Goal: Information Seeking & Learning: Stay updated

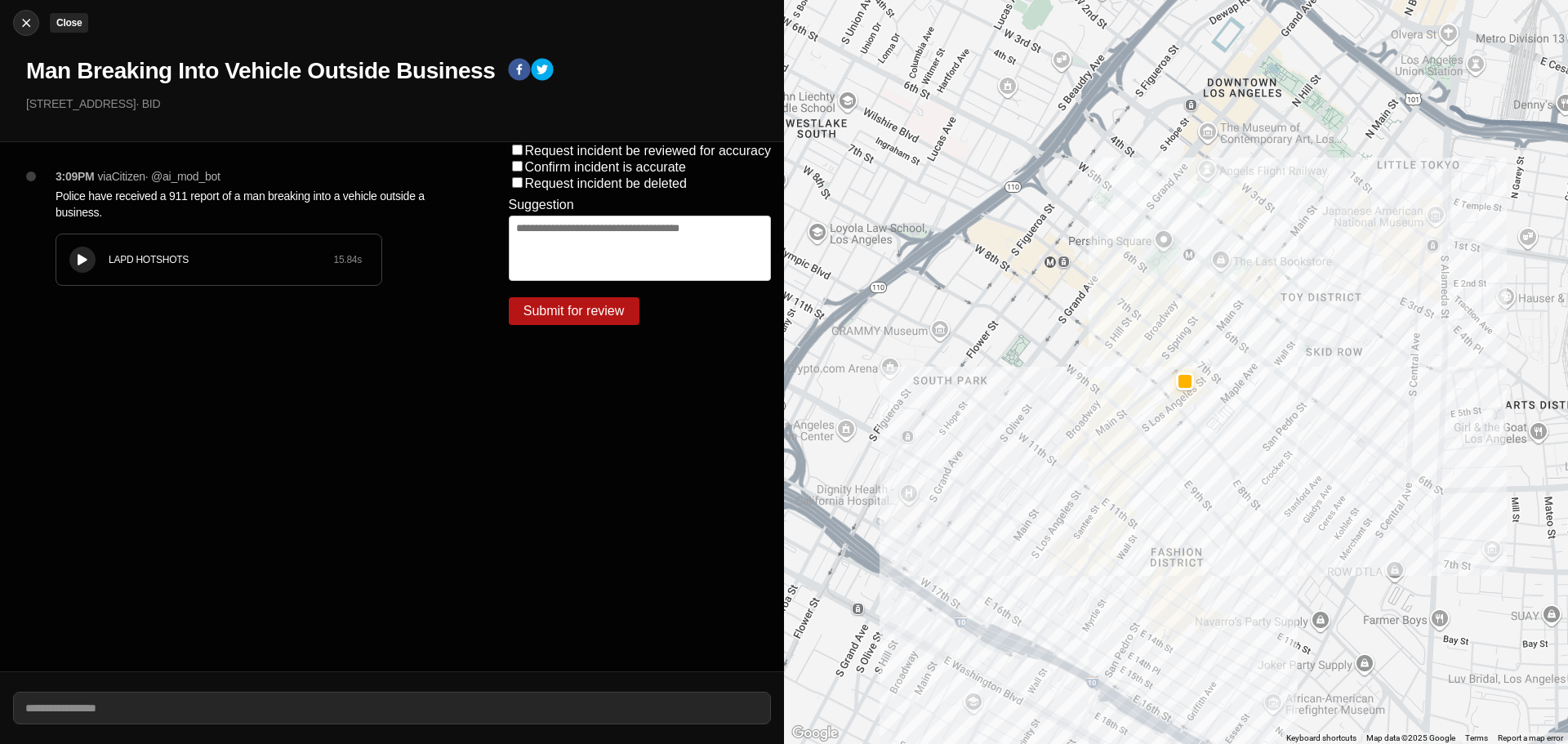
click at [26, 24] on img at bounding box center [26, 22] width 16 height 16
select select "*"
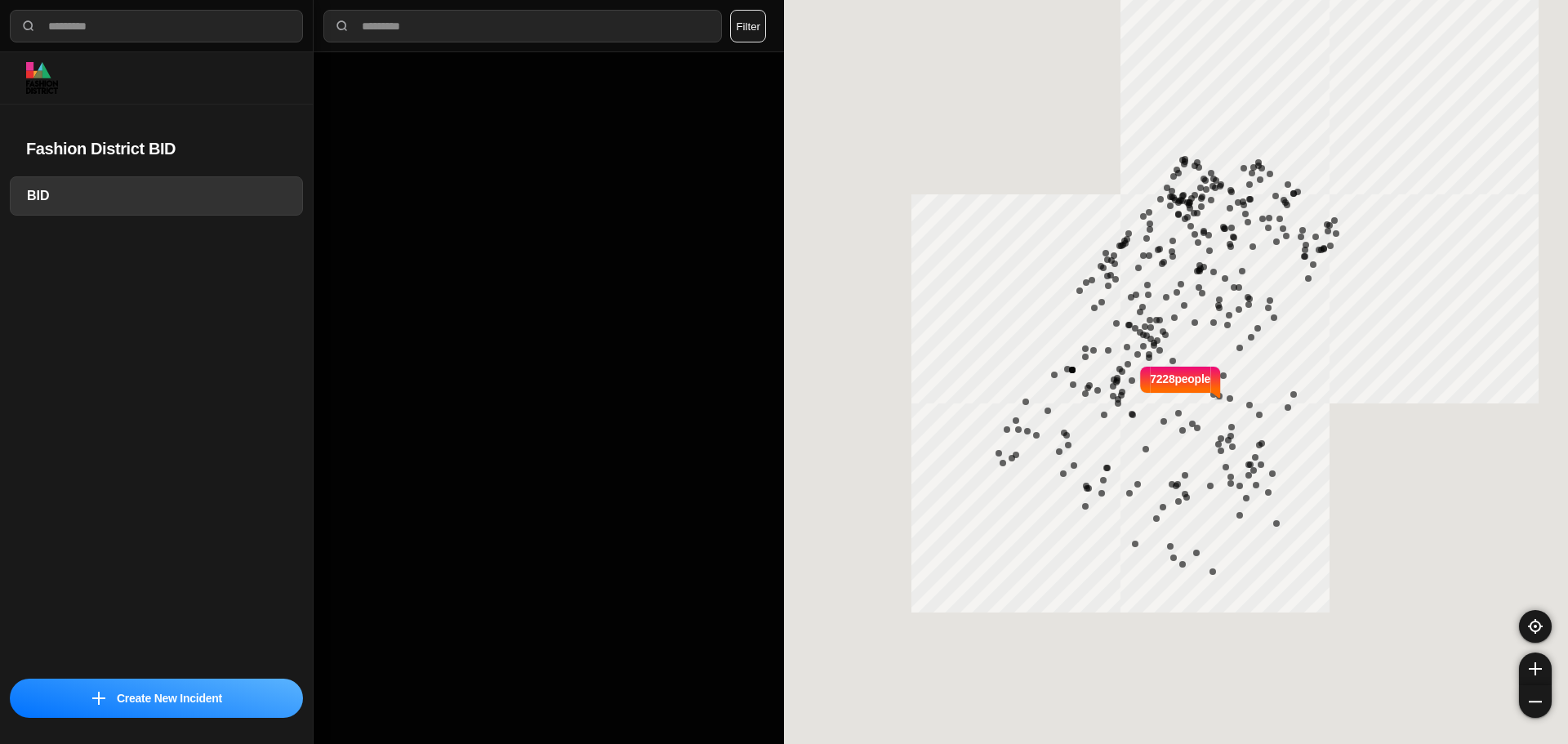
select select "*"
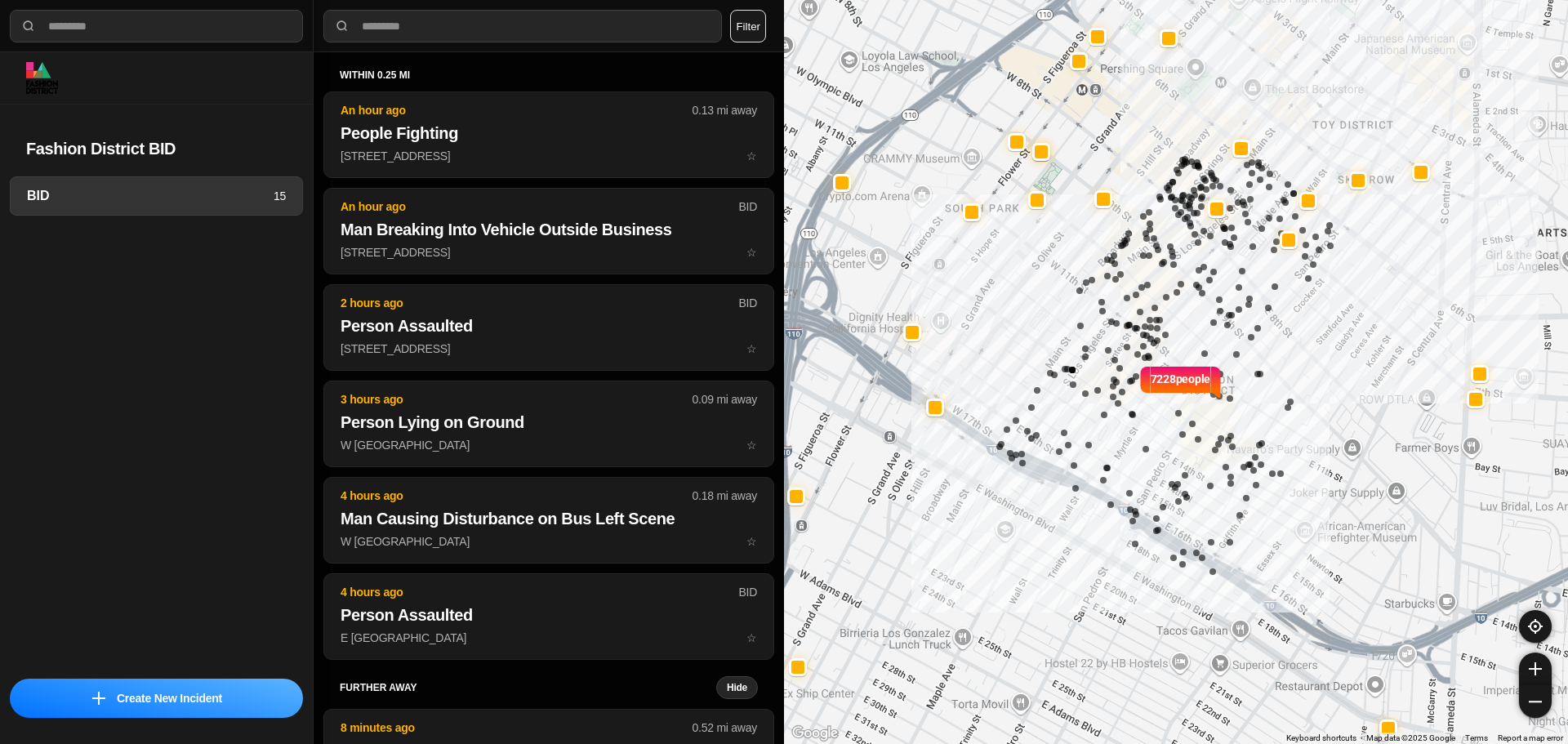
select select "*"
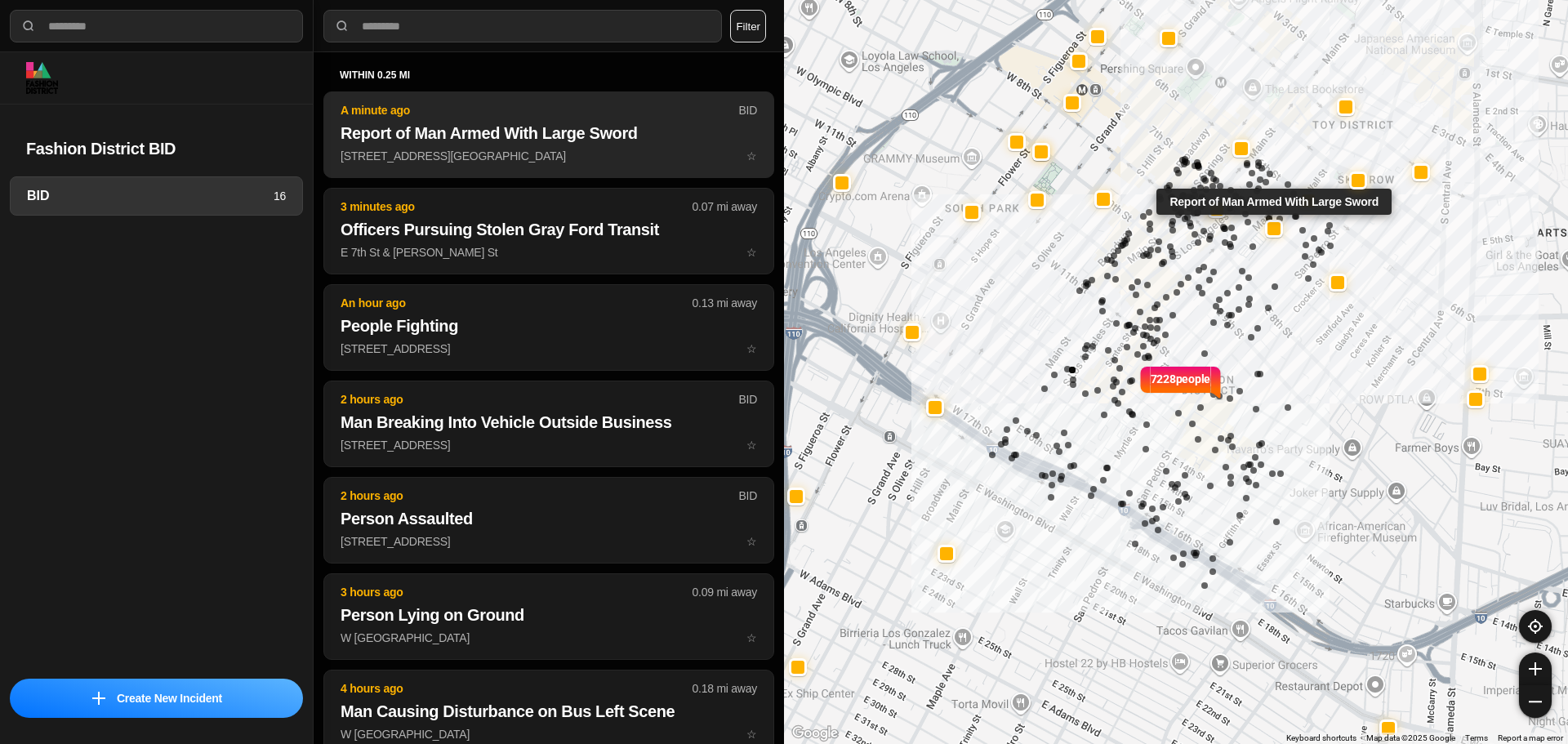
click at [469, 127] on h2 "Report of Man Armed With Large Sword" at bounding box center [548, 133] width 417 height 23
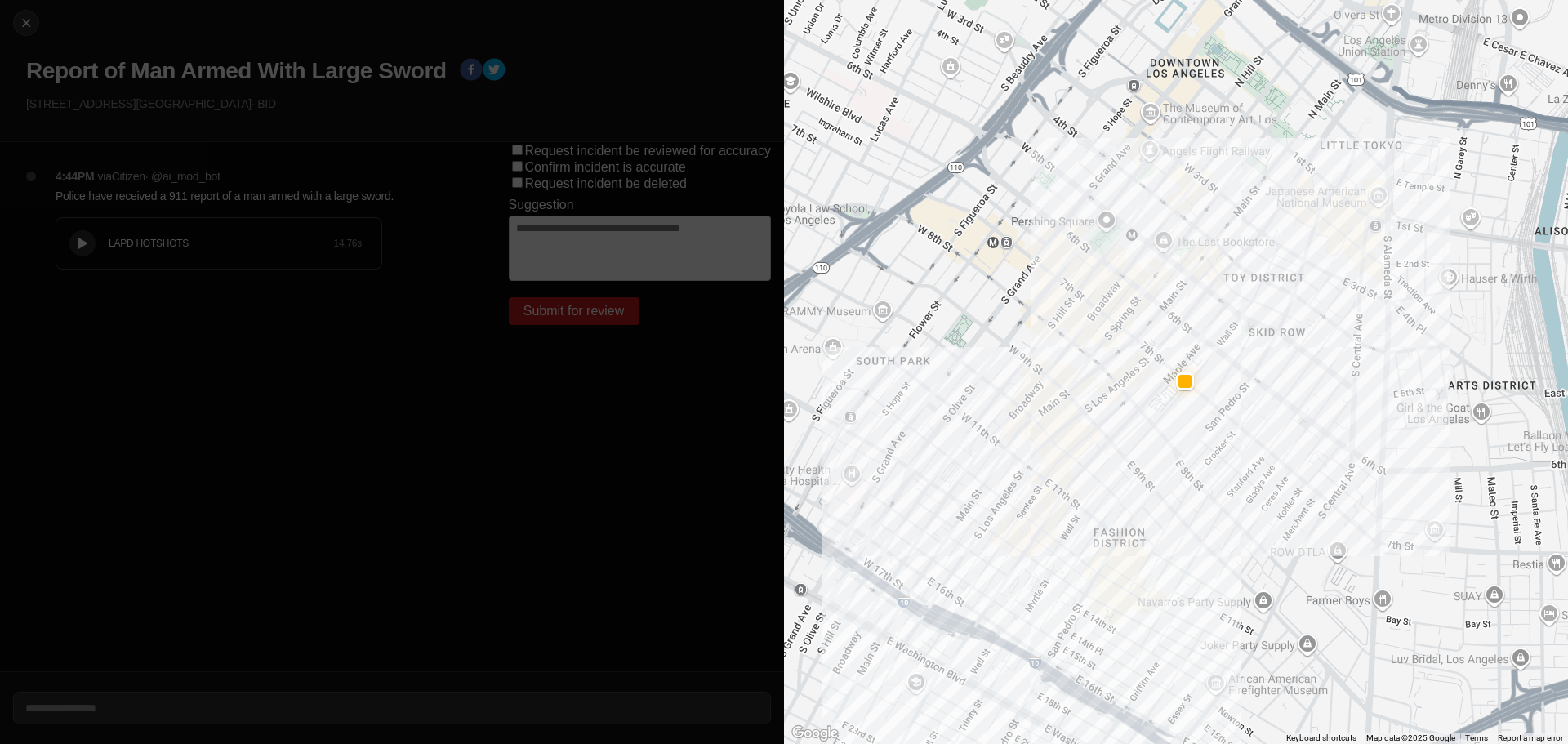
click at [172, 248] on div "LAPD HOTSHOTS" at bounding box center [220, 243] width 224 height 13
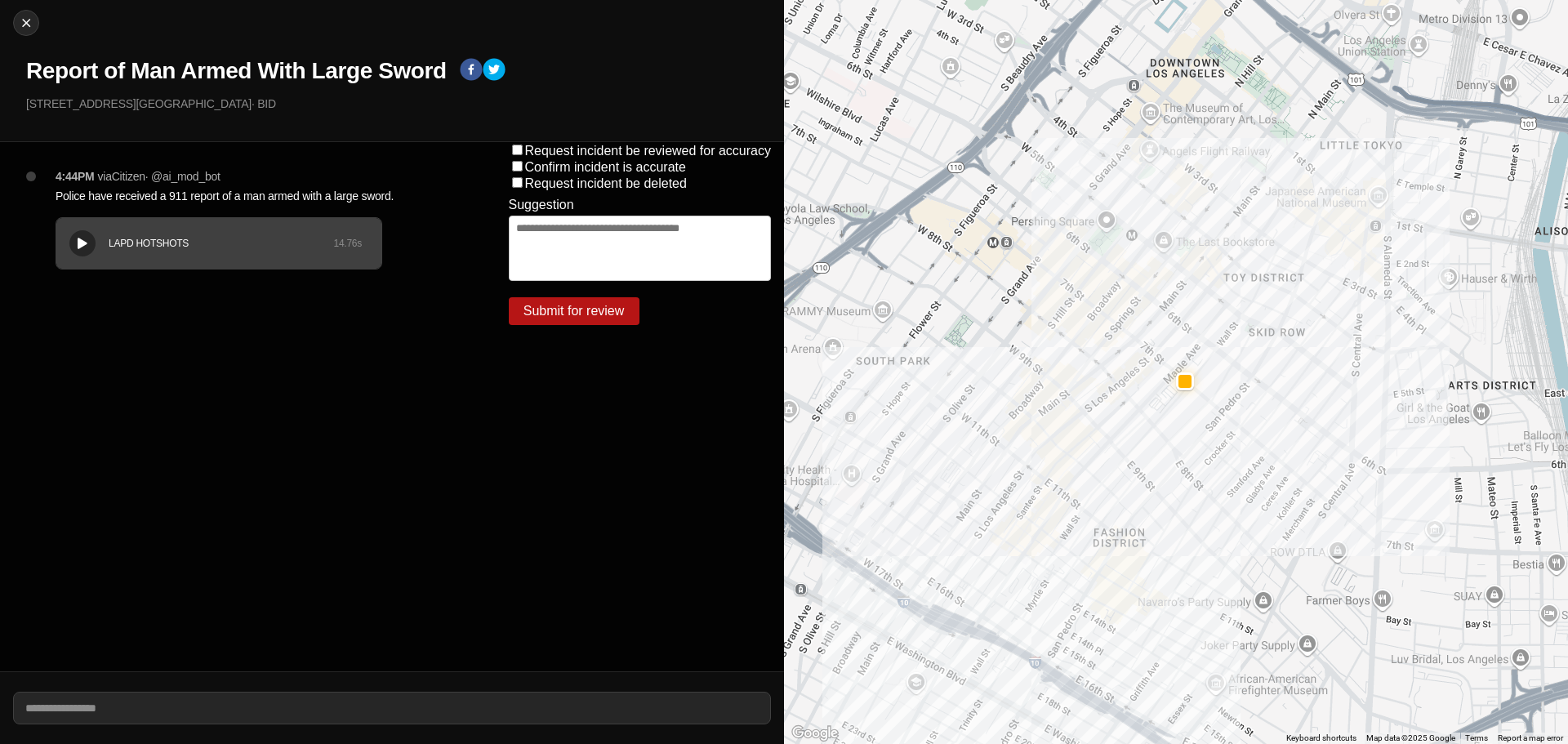
click at [81, 239] on icon at bounding box center [82, 244] width 9 height 10
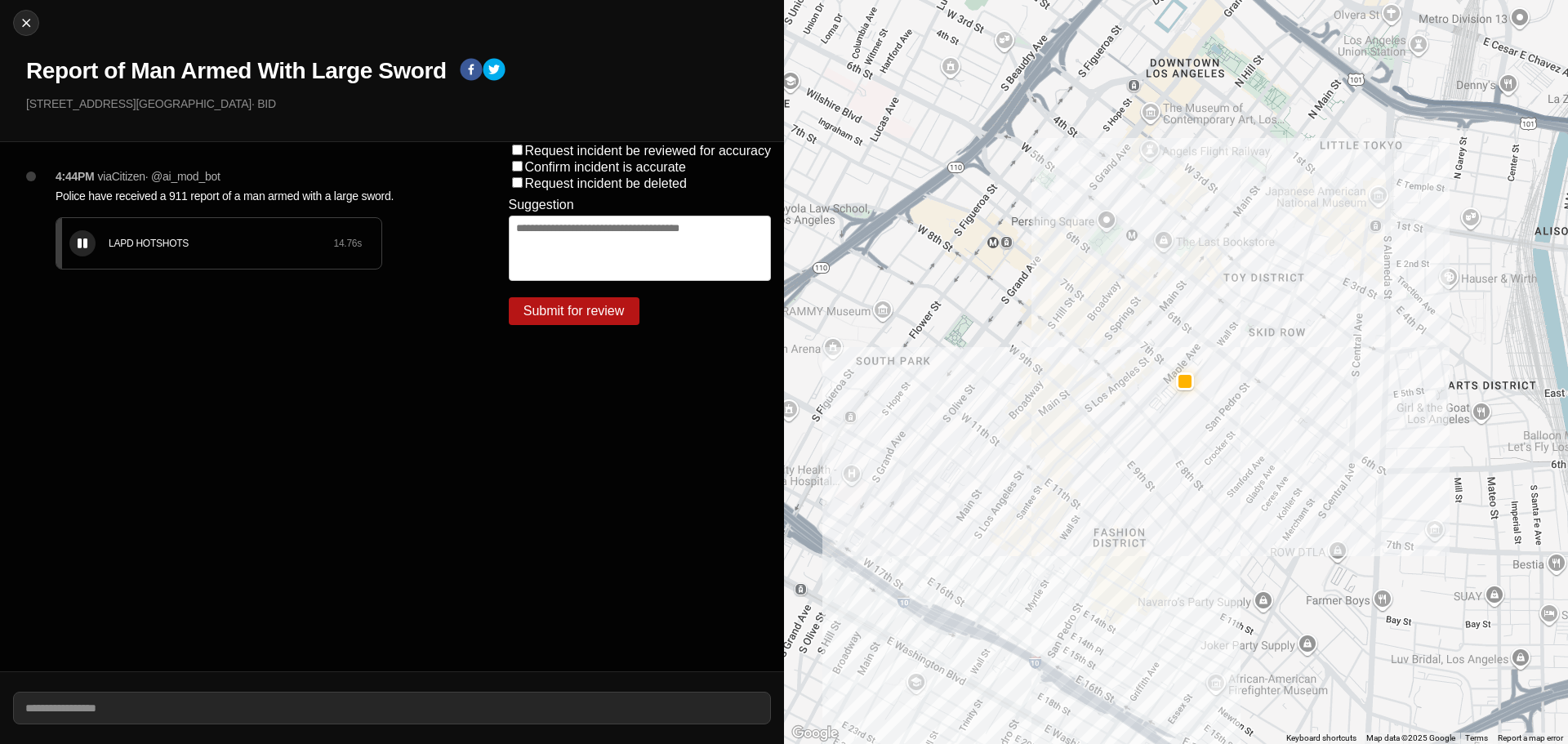
click at [81, 239] on icon at bounding box center [82, 244] width 9 height 10
click at [49, 218] on div "4:44PM via Citizen · @ ai_mod_bot Police have received a 911 report of a man ar…" at bounding box center [256, 234] width 427 height 134
click at [67, 246] on div "LAPD HOTSHOTS 14.76 s" at bounding box center [218, 243] width 325 height 50
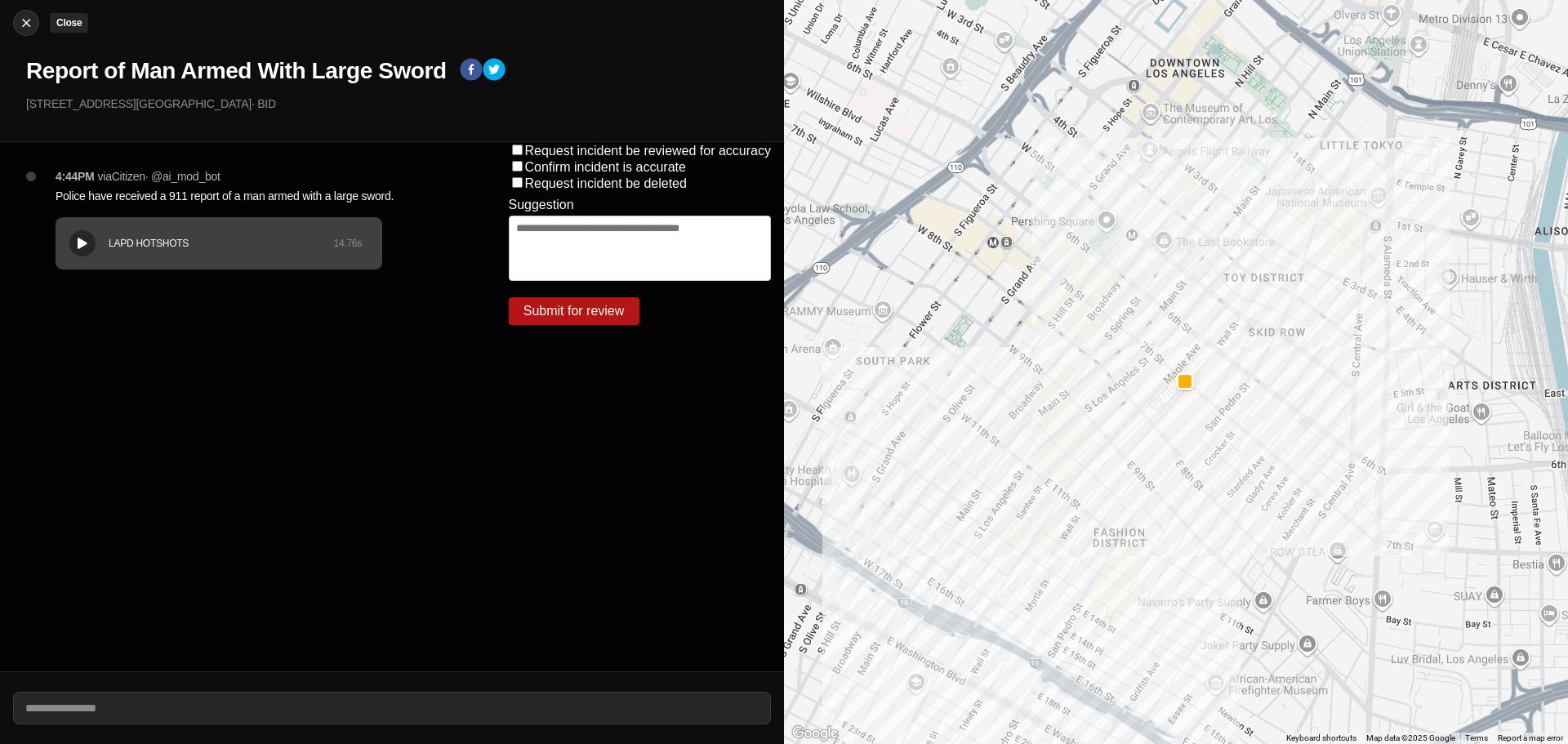
click at [32, 20] on img at bounding box center [26, 22] width 16 height 16
select select "*"
